Goal: Task Accomplishment & Management: Complete application form

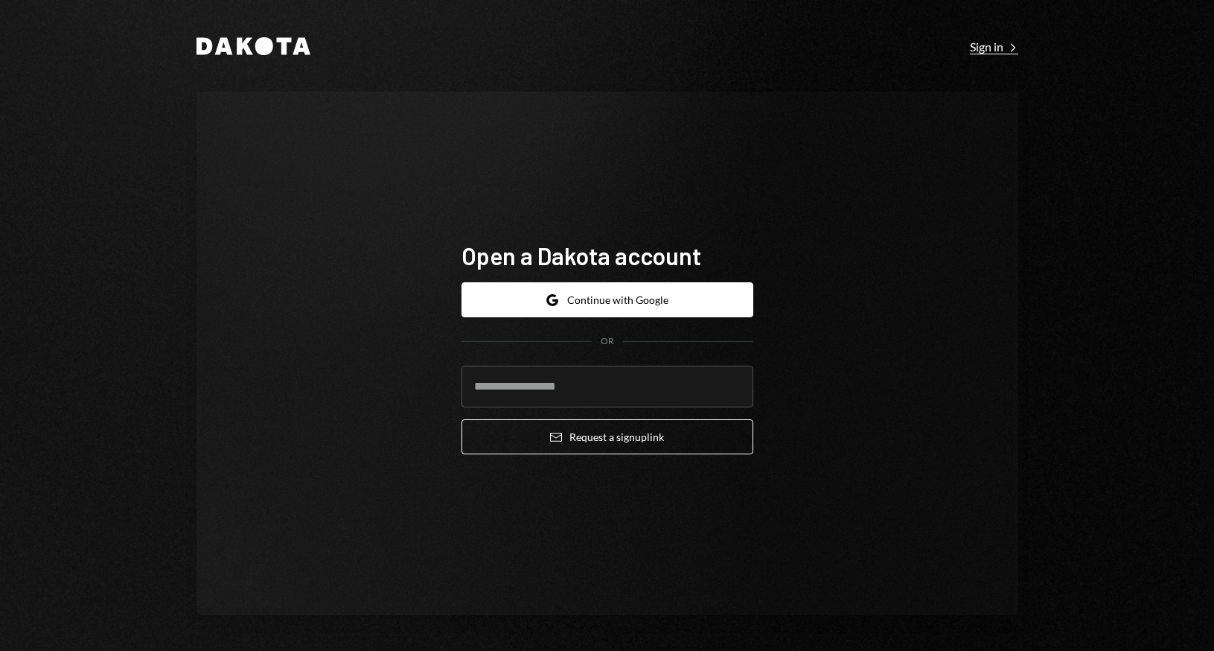
click at [983, 39] on div "Sign in Right Caret" at bounding box center [994, 46] width 48 height 15
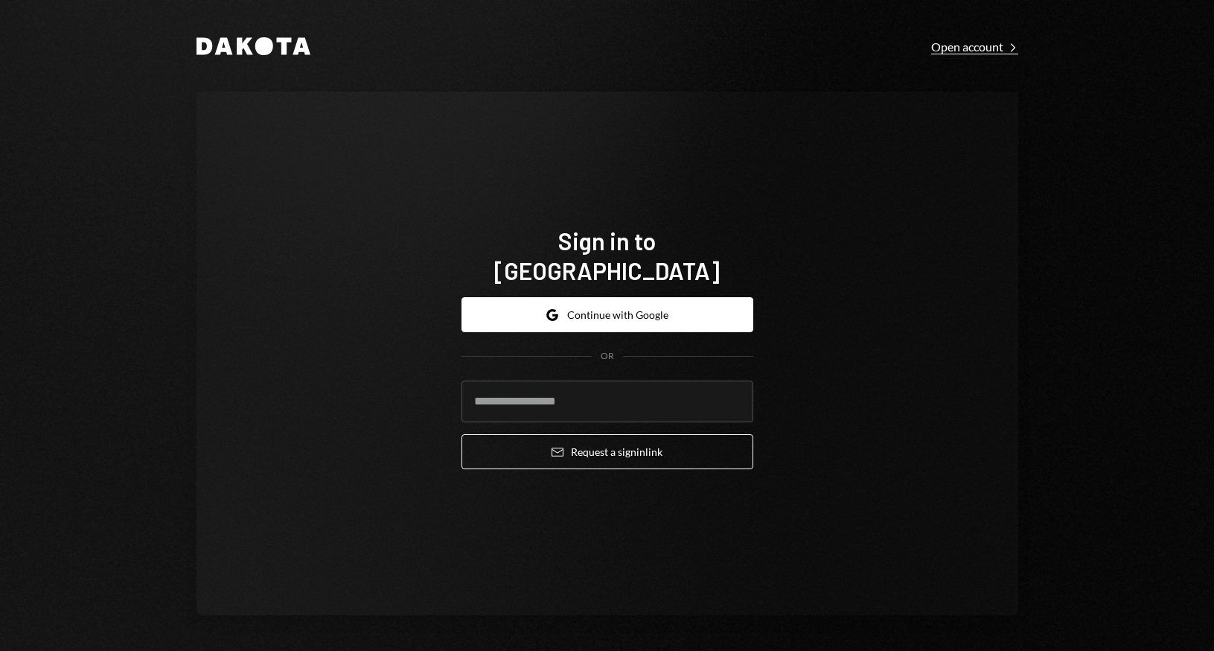
click at [987, 45] on div "Open account Right Caret" at bounding box center [974, 46] width 87 height 15
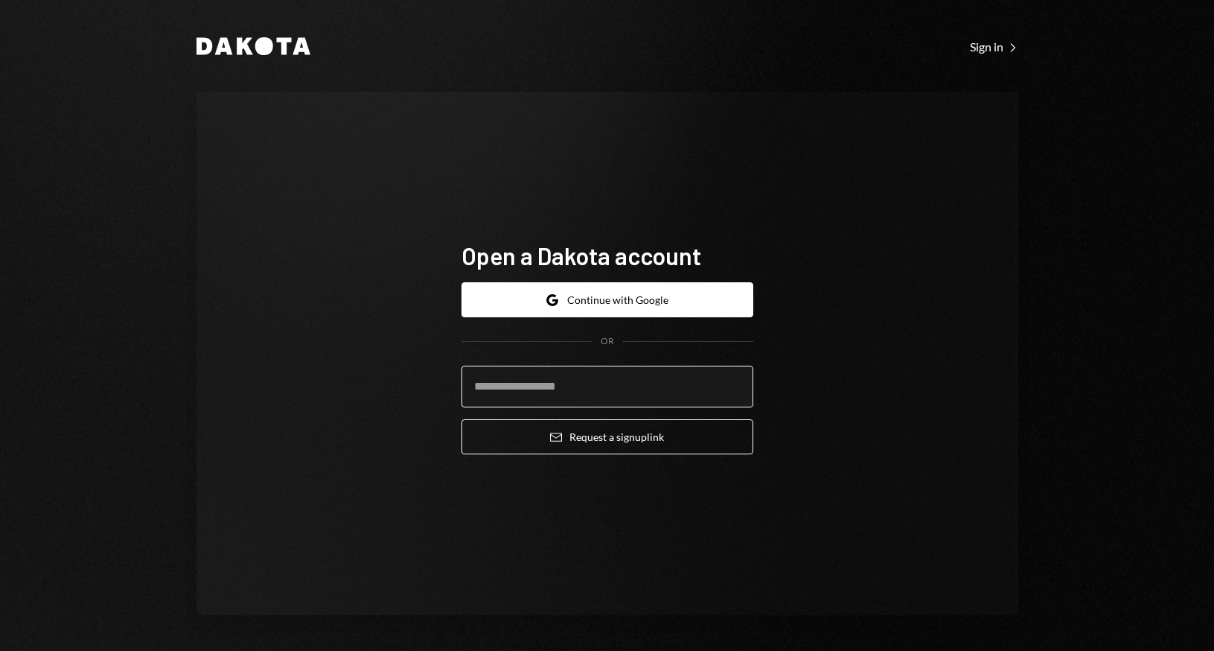
click at [567, 393] on input "email" at bounding box center [608, 386] width 292 height 42
type input "**********"
click at [462, 419] on button "Email Request a sign up link" at bounding box center [608, 436] width 292 height 35
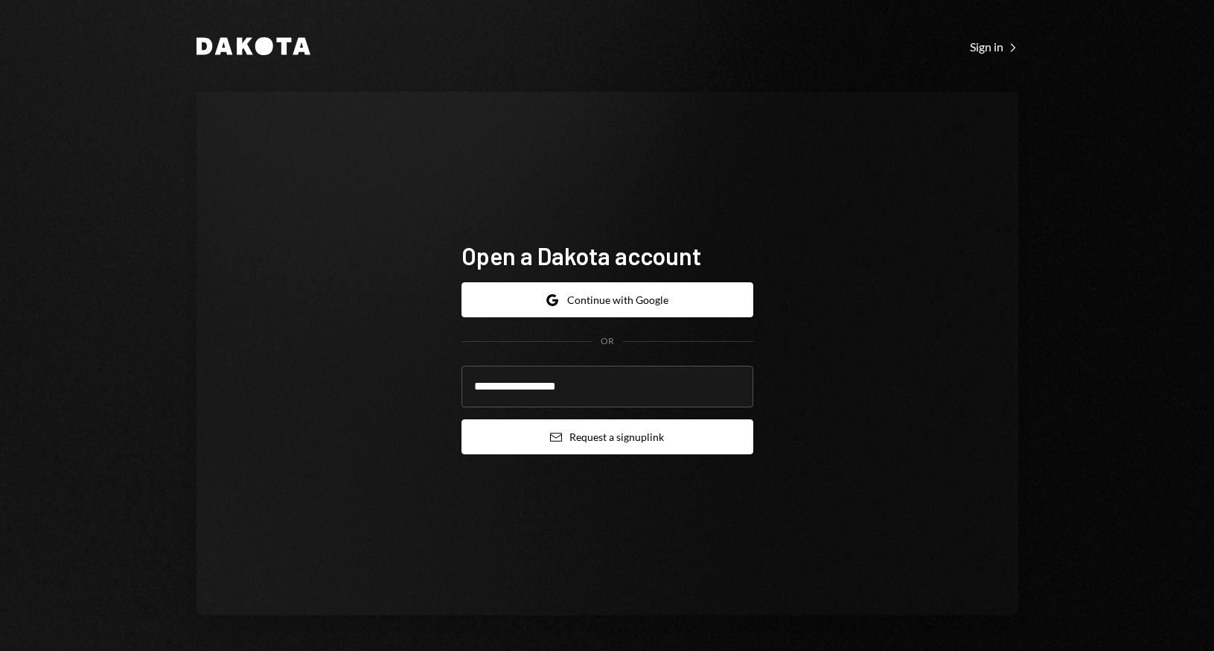
click at [623, 433] on button "Email Request a sign up link" at bounding box center [608, 436] width 292 height 35
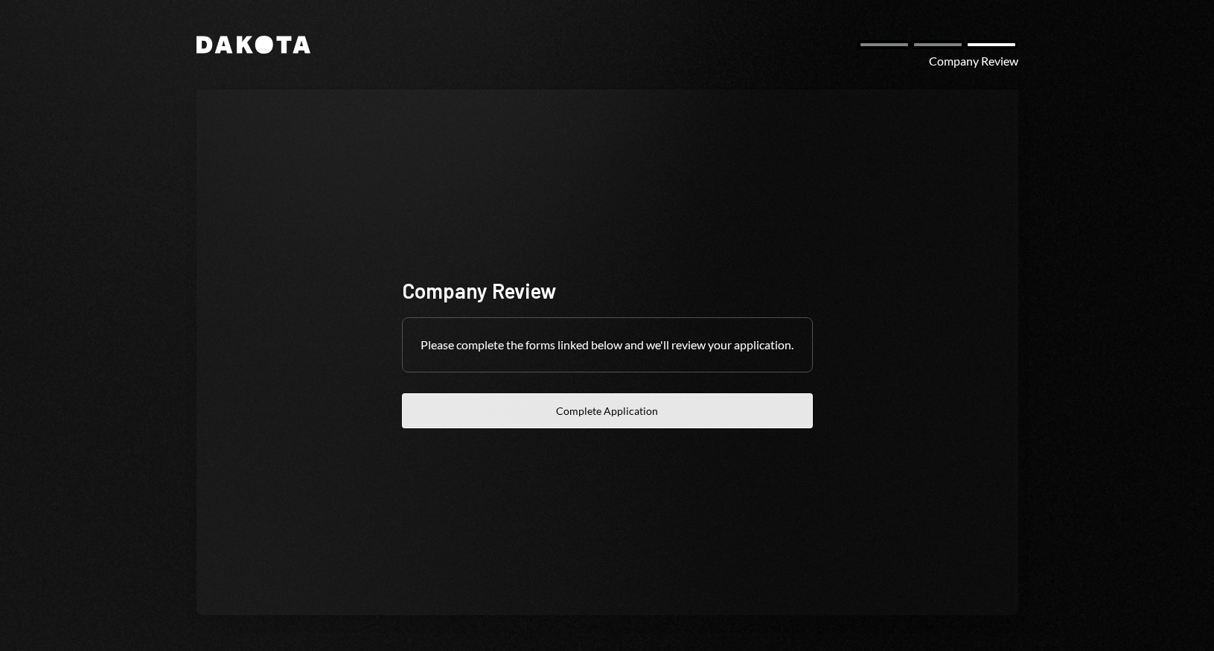
click at [613, 415] on button "Complete Application" at bounding box center [607, 410] width 411 height 35
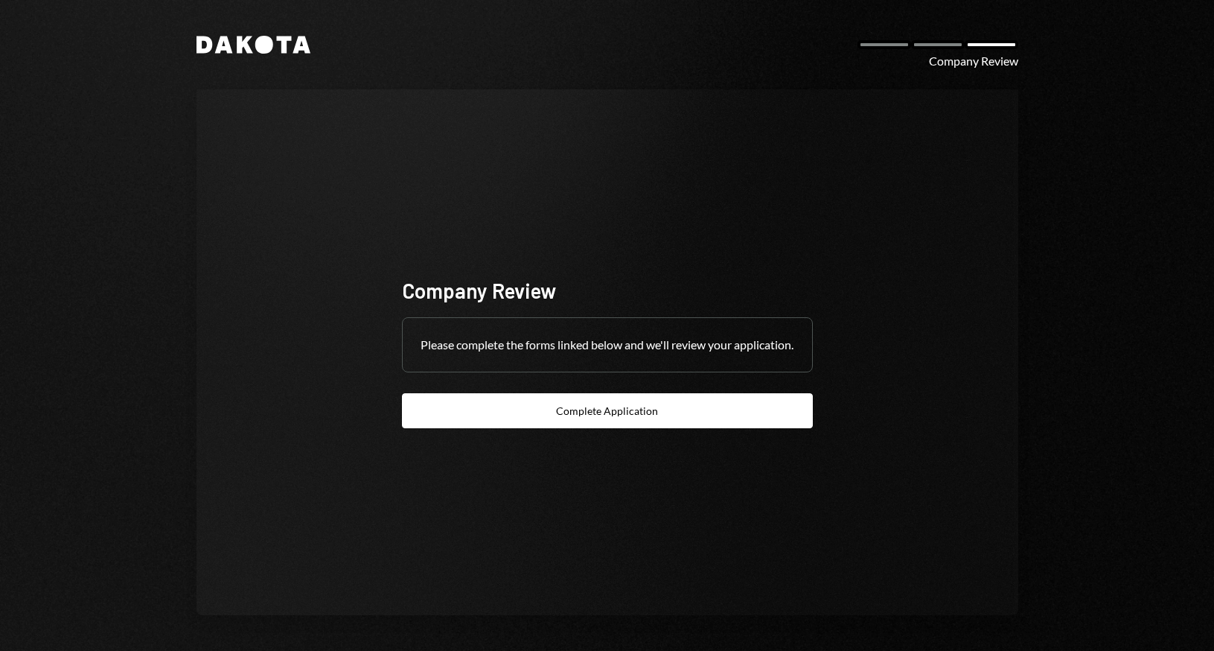
click at [720, 401] on div "Company Review Please complete the forms linked below and we'll review your app…" at bounding box center [607, 352] width 411 height 152
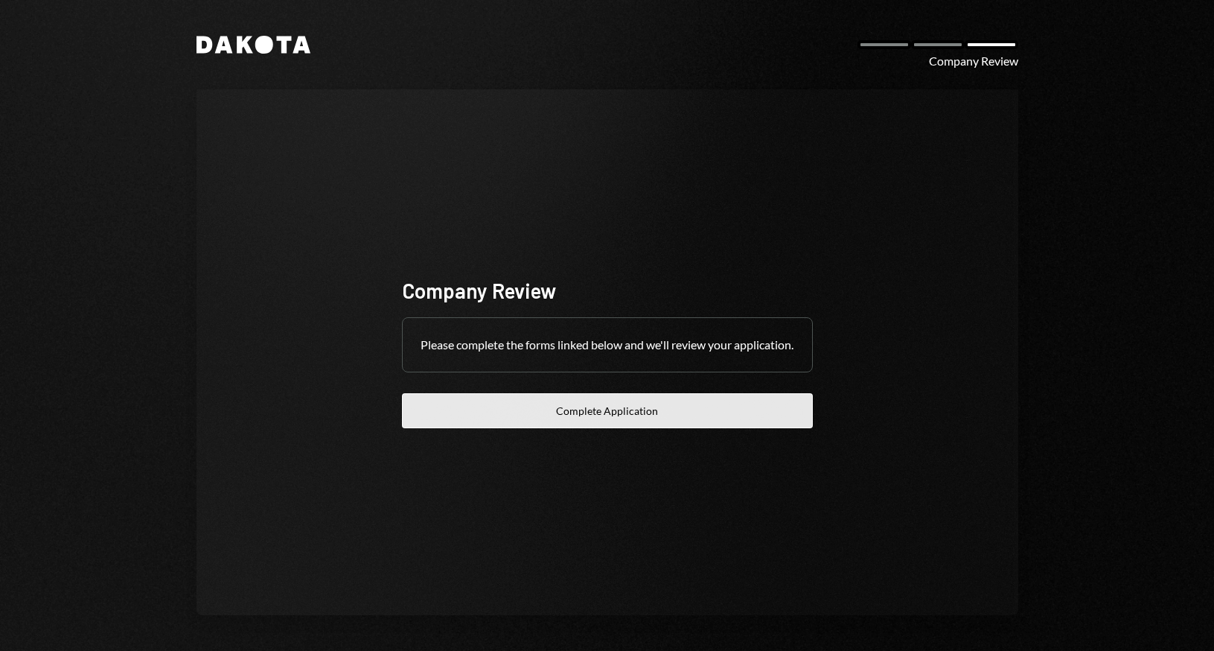
click at [658, 423] on button "Complete Application" at bounding box center [607, 410] width 411 height 35
